Goal: Information Seeking & Learning: Compare options

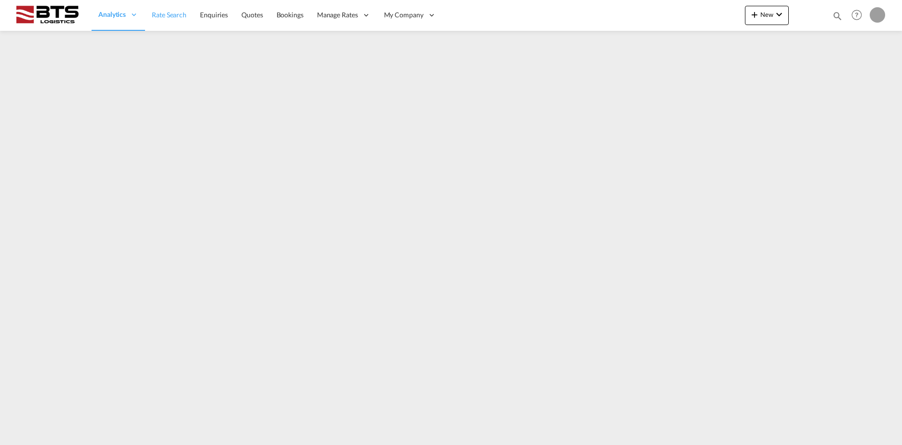
click at [179, 14] on span "Rate Search" at bounding box center [169, 15] width 35 height 8
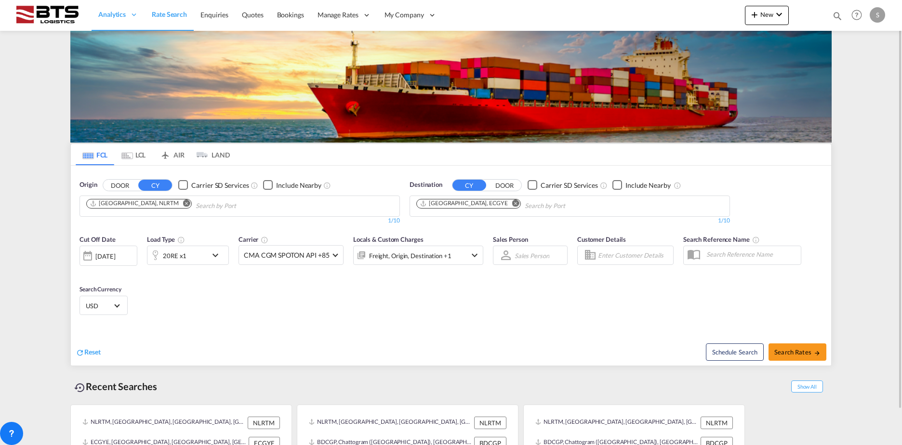
click at [506, 208] on button "Remove" at bounding box center [513, 204] width 14 height 10
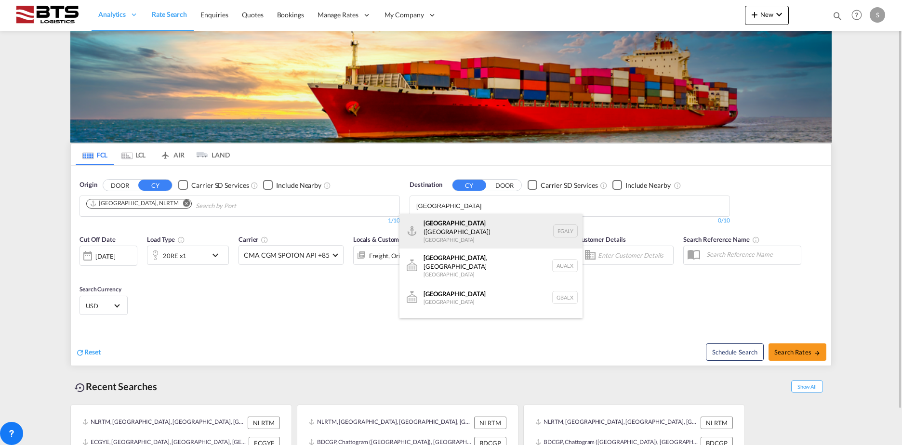
type input "alexandria"
click at [506, 217] on div "Alexandria (El Iskandariya) Egypt EGALY" at bounding box center [490, 231] width 183 height 35
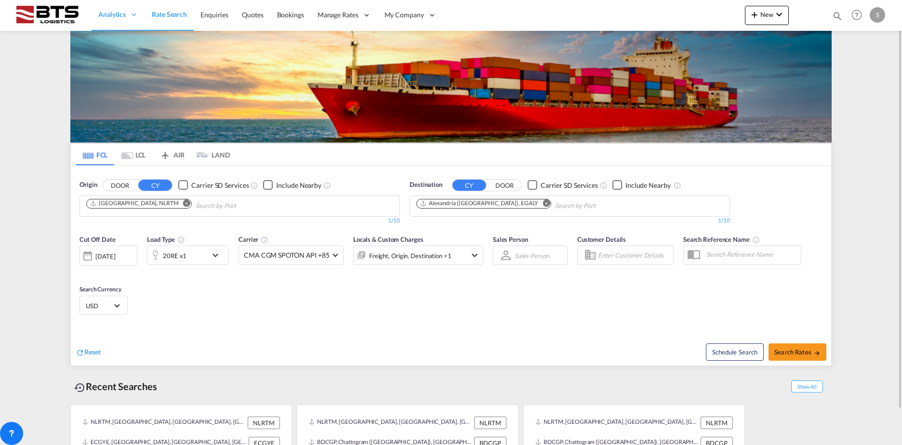
click at [216, 256] on md-icon "icon-chevron-down" at bounding box center [218, 256] width 16 height 12
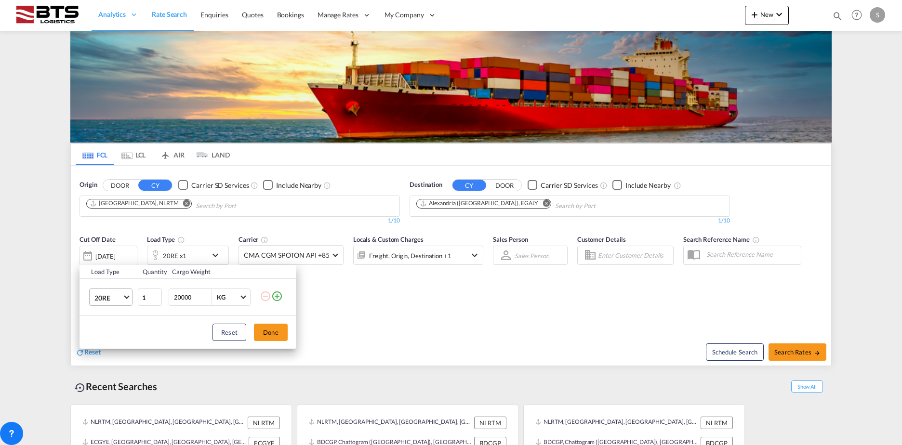
click at [110, 290] on md-select-value "20RE" at bounding box center [112, 297] width 39 height 16
click at [114, 253] on md-option "20GP" at bounding box center [120, 247] width 66 height 23
click at [275, 335] on button "Done" at bounding box center [271, 332] width 34 height 17
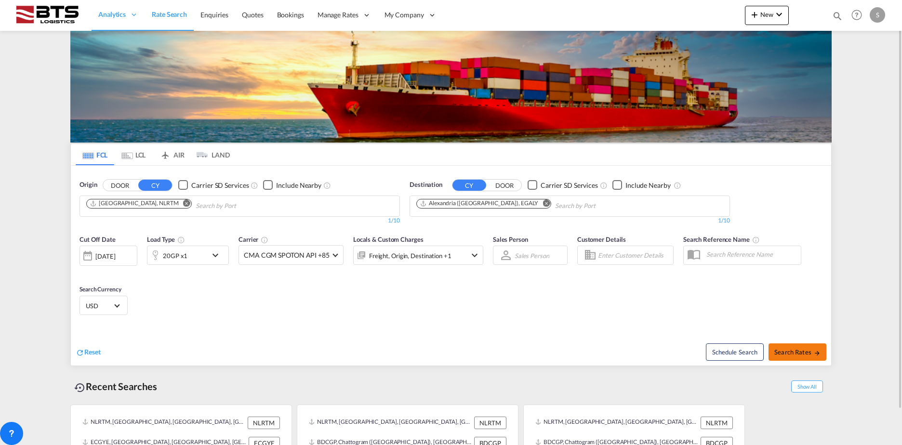
click at [811, 348] on span "Search Rates" at bounding box center [797, 352] width 46 height 8
type input "NLRTM to EGALY / 26 Aug 2025"
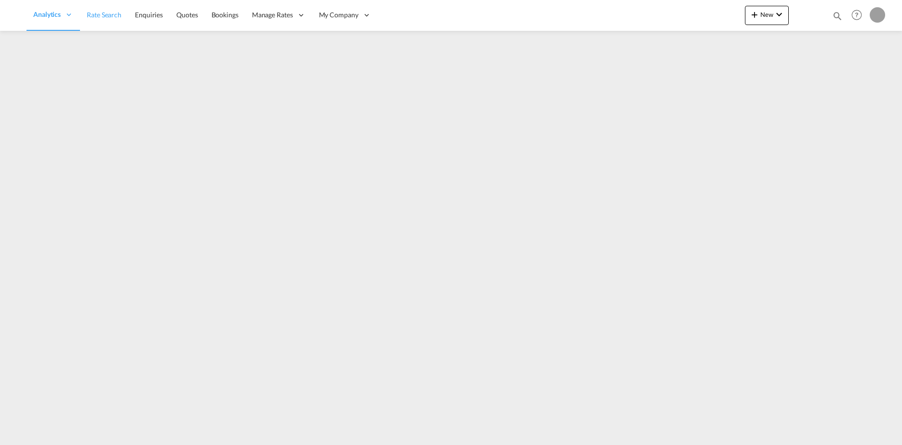
click at [110, 9] on link "Rate Search" at bounding box center [104, 15] width 48 height 31
click at [156, 13] on span "Rate Search" at bounding box center [169, 15] width 35 height 8
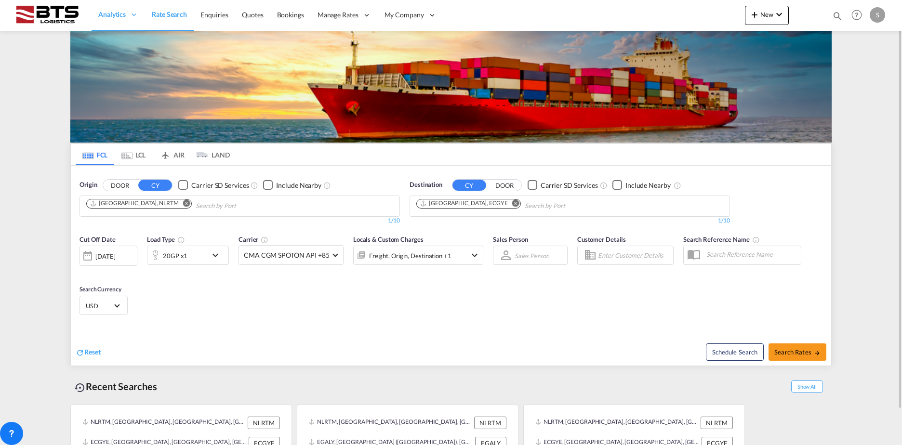
click at [512, 203] on md-icon "Remove" at bounding box center [515, 202] width 7 height 7
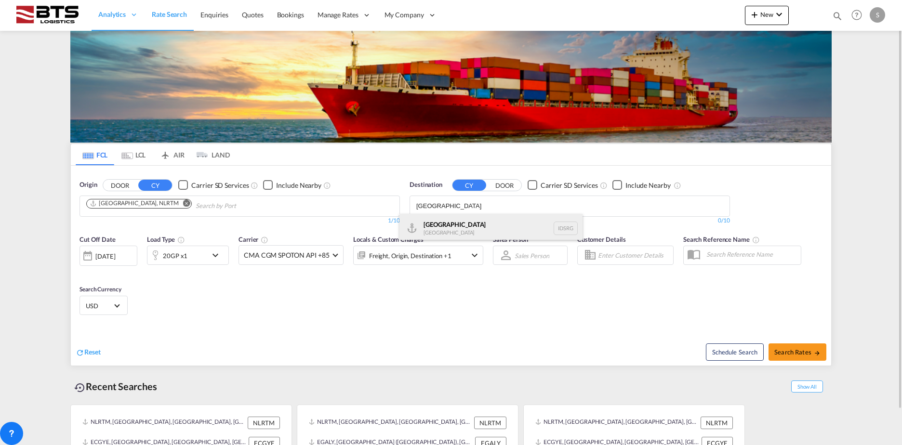
type input "semarang"
click at [474, 233] on div "Semarang Indonesia IDSRG" at bounding box center [490, 228] width 183 height 29
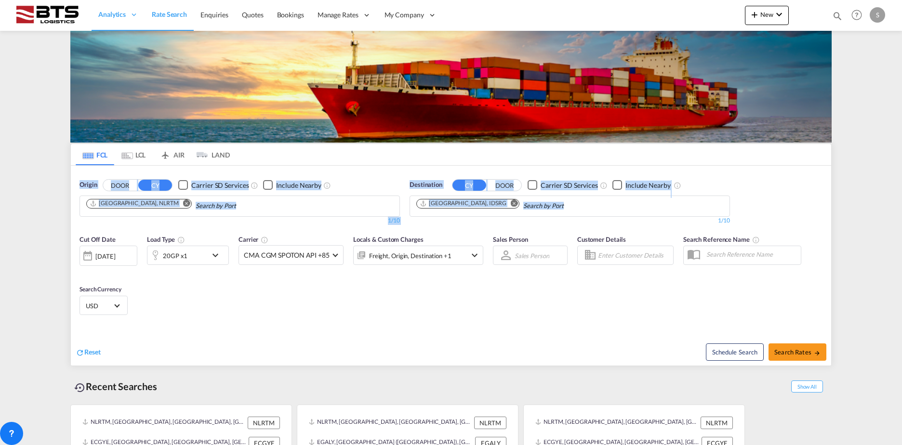
drag, startPoint x: 418, startPoint y: 228, endPoint x: -2, endPoint y: 182, distance: 422.1
click at [0, 182] on html "Analytics Reports Dashboard Rate Search Enquiries Quotes" at bounding box center [451, 222] width 902 height 445
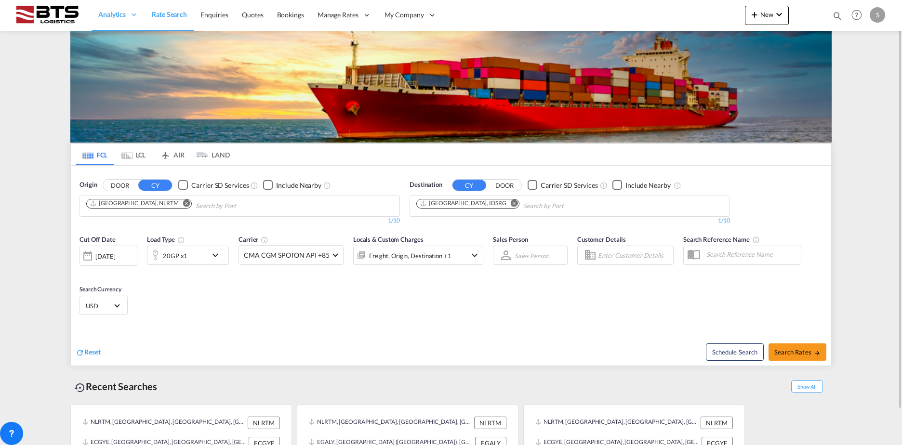
click at [323, 330] on div "Reset Schedule Search Search Rates" at bounding box center [451, 345] width 760 height 42
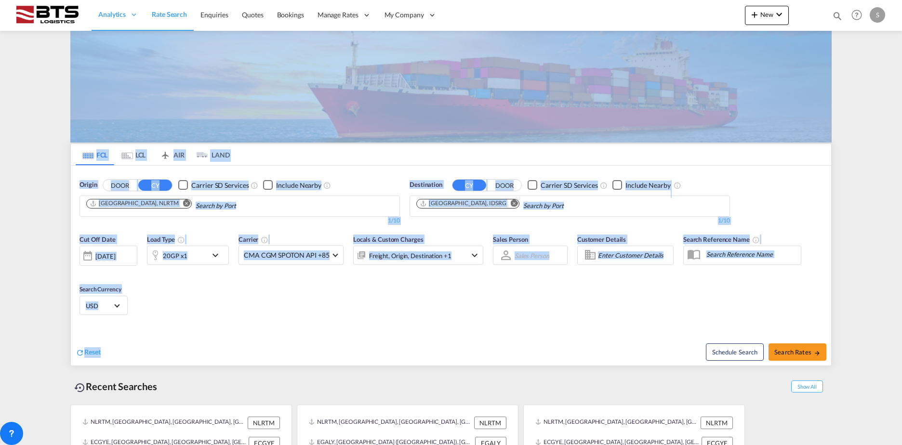
drag, startPoint x: 243, startPoint y: 337, endPoint x: -2, endPoint y: 108, distance: 335.7
click at [0, 108] on html "Analytics Reports Dashboard Rate Search Enquiries Quotes" at bounding box center [451, 222] width 902 height 445
click at [287, 297] on div "Cut Off Date 26 Aug 2025 26/08/2025 Load Type 20GP x1 Carrier CMA CGM SPOTON AP…" at bounding box center [451, 277] width 760 height 94
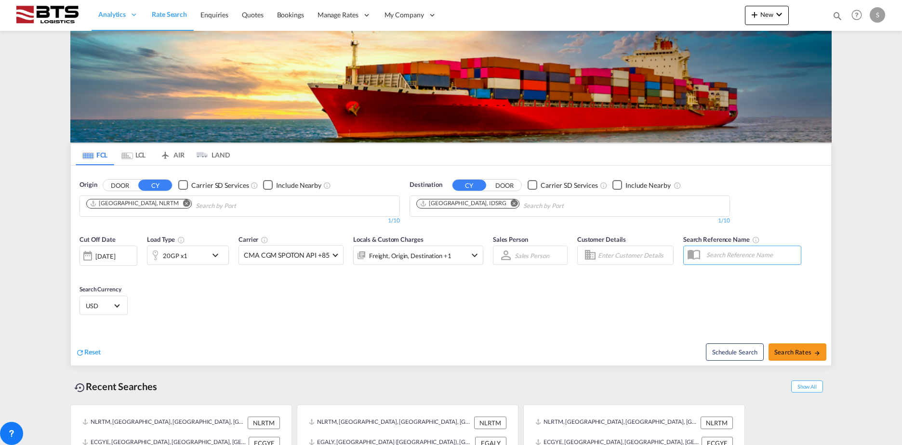
drag, startPoint x: 712, startPoint y: 296, endPoint x: -2, endPoint y: 160, distance: 726.6
click at [0, 160] on html "Analytics Reports Dashboard Rate Search Enquiries Quotes" at bounding box center [451, 222] width 902 height 445
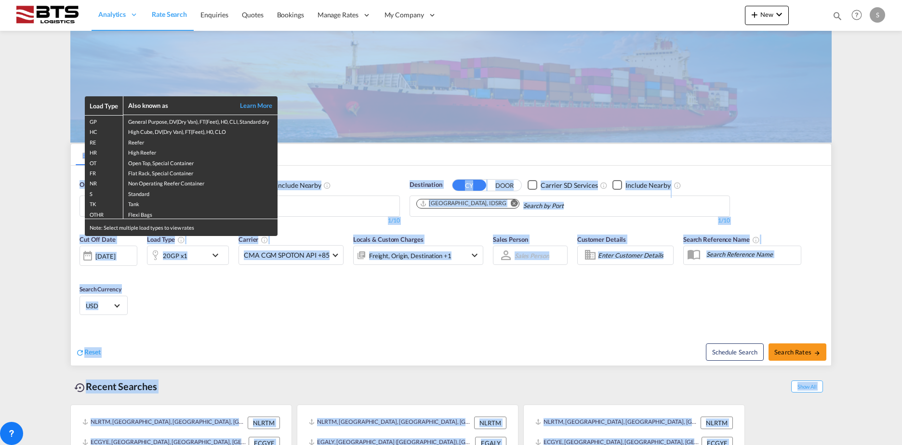
drag, startPoint x: 191, startPoint y: 320, endPoint x: -2, endPoint y: 136, distance: 267.1
click at [0, 136] on html "Analytics Reports Dashboard Rate Search Enquiries Quotes" at bounding box center [451, 222] width 902 height 445
click at [538, 294] on div "Load Type Also known as Learn More GP General Purpose, DV(Dry Van), FT(Feet), H…" at bounding box center [451, 222] width 902 height 445
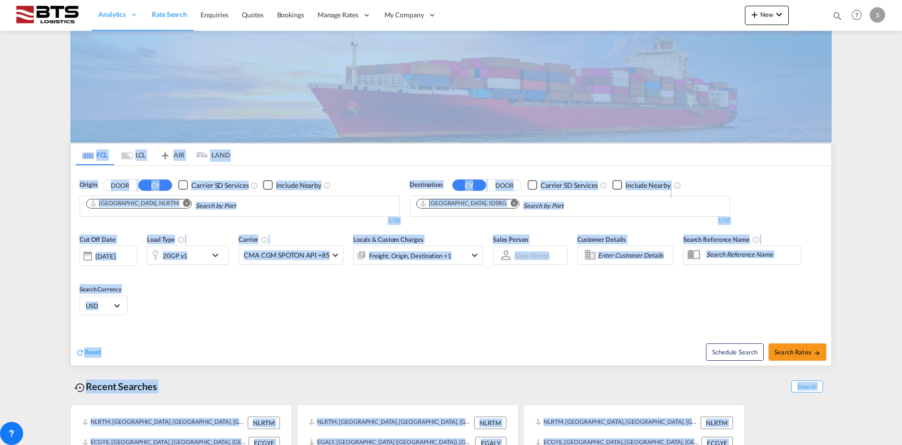
click at [538, 294] on div "Cut Off Date 26 Aug 2025 26/08/2025 Load Type 20GP x1 Carrier CMA CGM SPOTON AP…" at bounding box center [451, 277] width 760 height 94
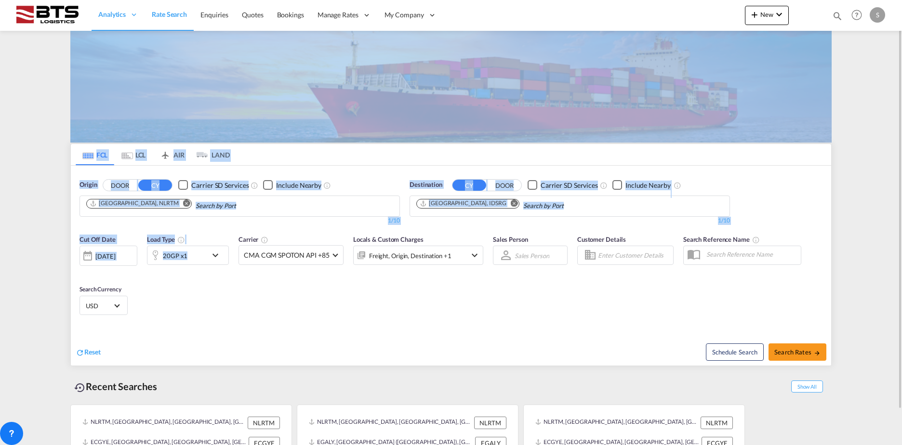
drag, startPoint x: 202, startPoint y: 291, endPoint x: 33, endPoint y: 110, distance: 247.8
click at [33, 110] on md-content "Analytics Reports Dashboard Rate Search Enquiries Quotes Bookings" at bounding box center [451, 222] width 902 height 445
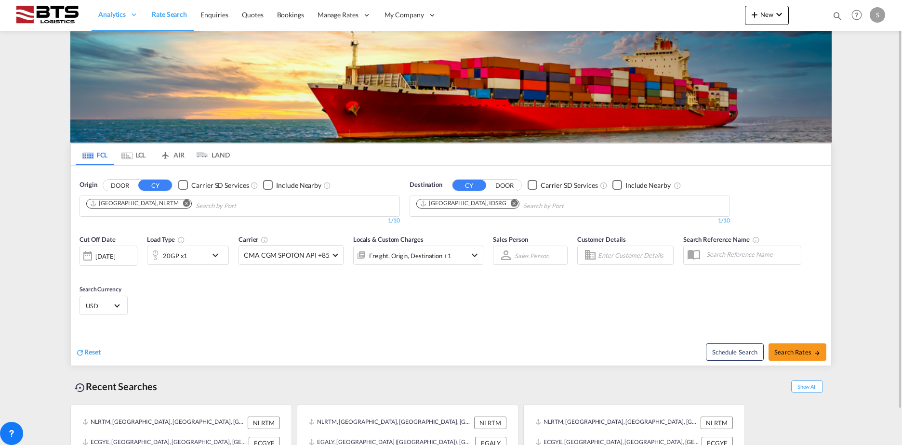
click at [294, 351] on div "Reset" at bounding box center [265, 344] width 378 height 26
click at [812, 354] on span "Search Rates" at bounding box center [797, 352] width 46 height 8
type input "NLRTM to IDSRG / 26 Aug 2025"
